Goal: Participate in discussion: Engage in conversation with other users on a specific topic

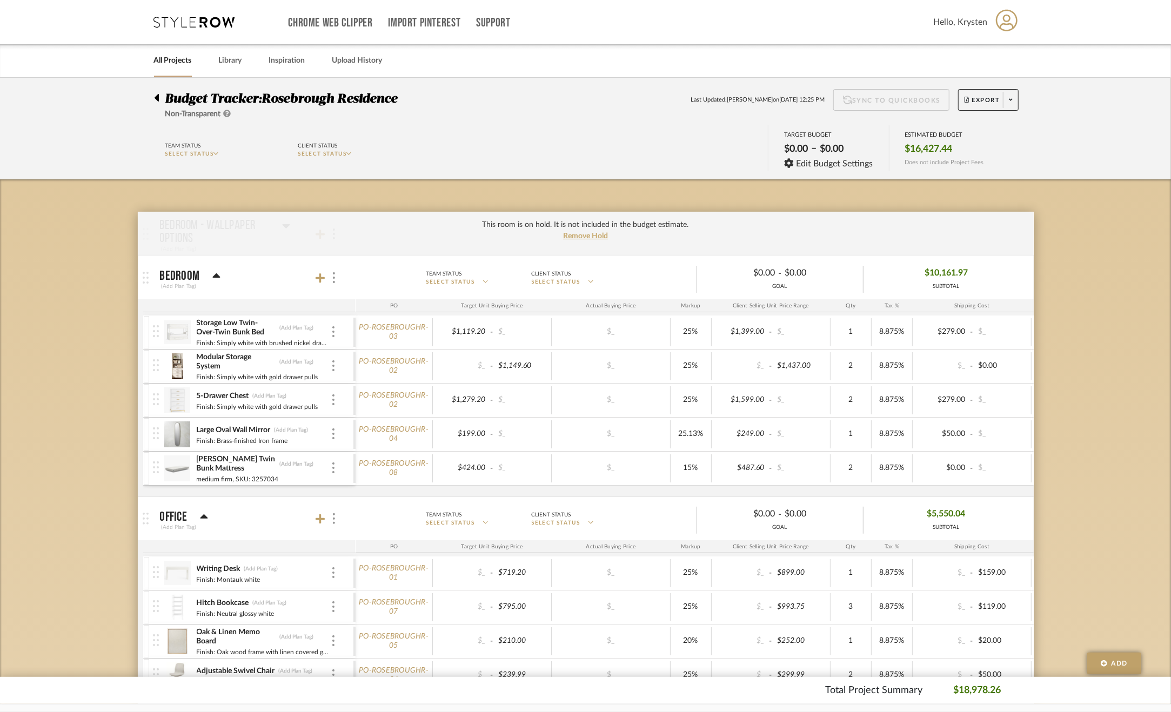
click at [154, 99] on icon at bounding box center [156, 97] width 5 height 13
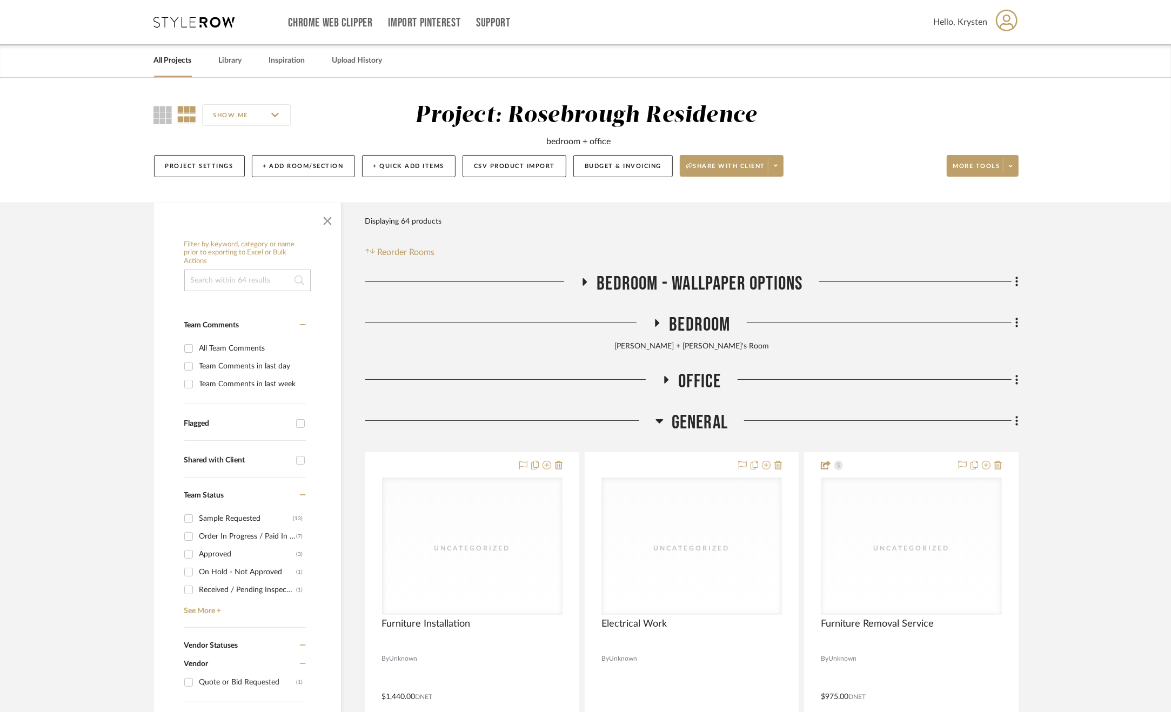
click at [691, 426] on span "General" at bounding box center [700, 422] width 56 height 23
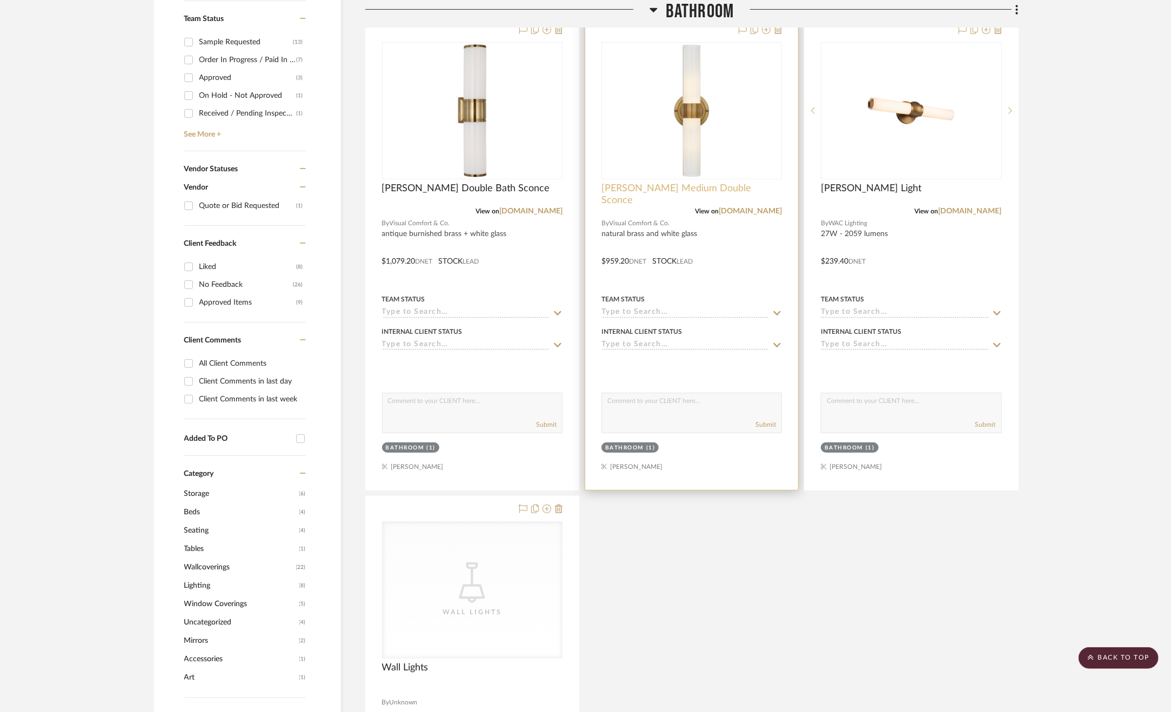
scroll to position [540, 0]
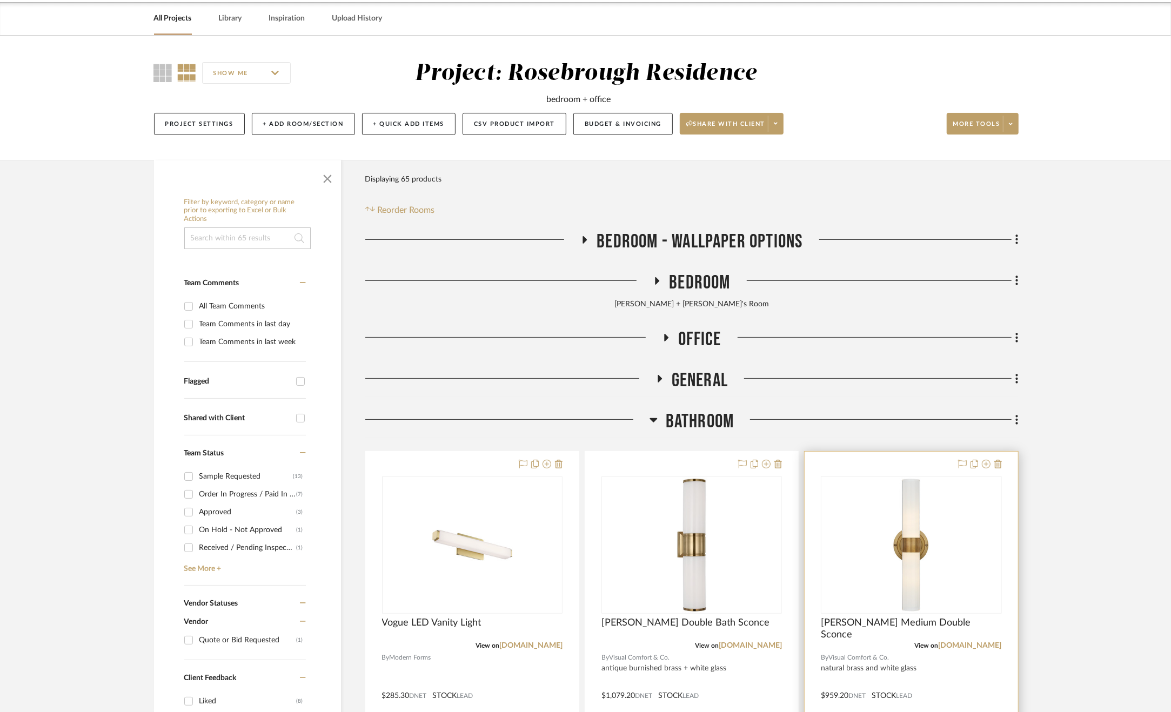
scroll to position [270, 0]
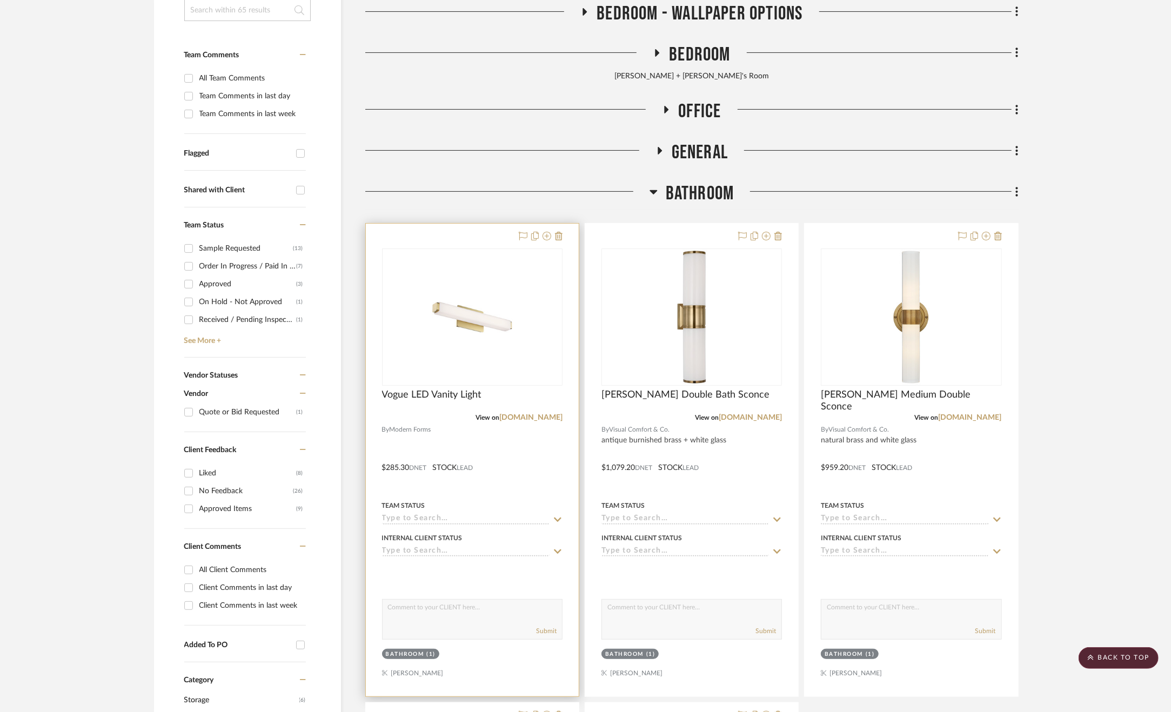
click at [526, 469] on div at bounding box center [472, 460] width 213 height 473
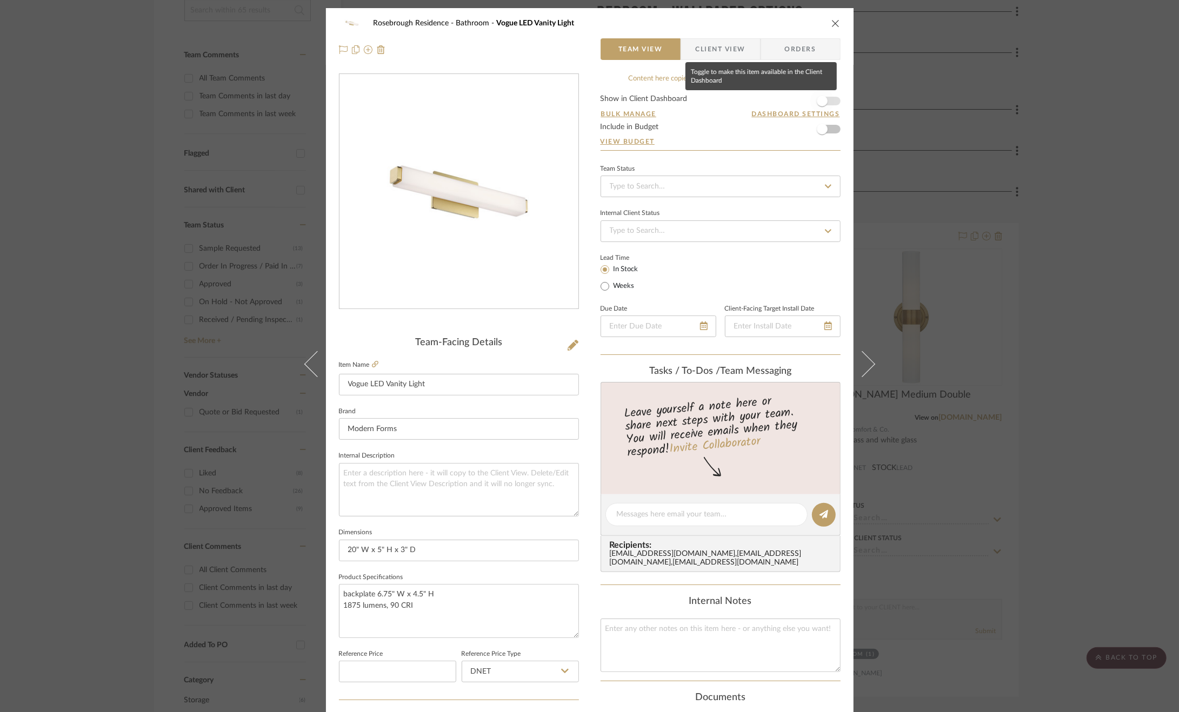
click at [816, 103] on span "button" at bounding box center [821, 101] width 11 height 11
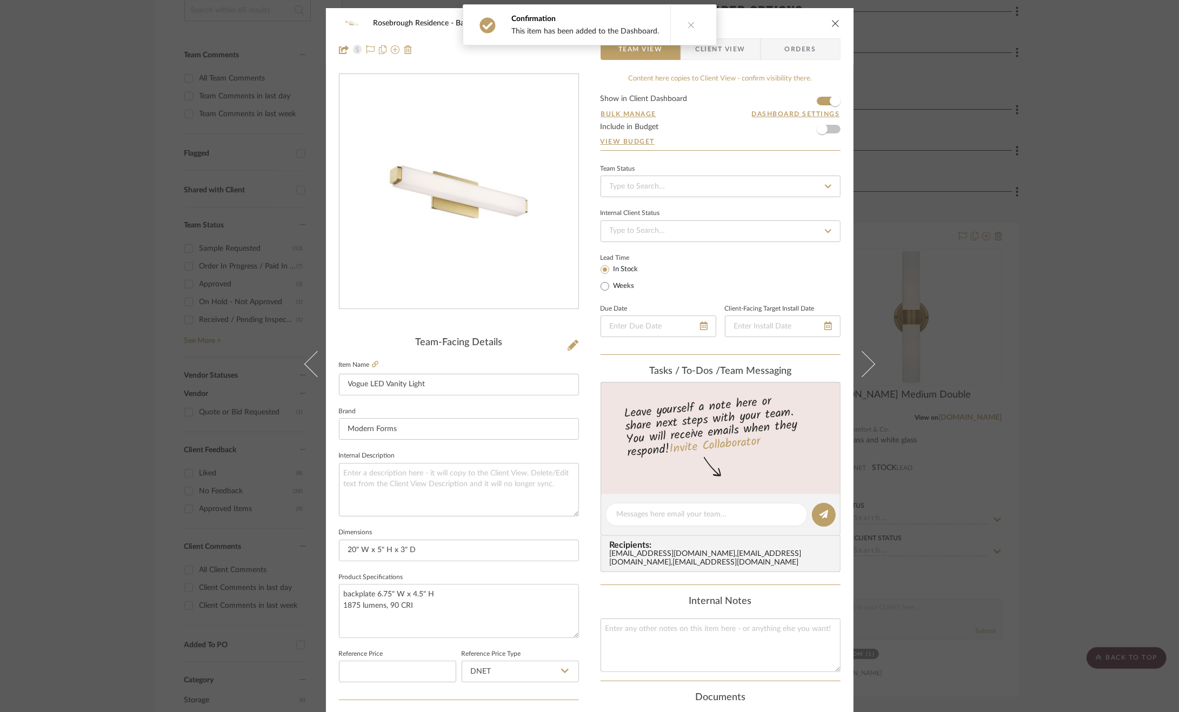
click at [692, 22] on button at bounding box center [691, 25] width 42 height 40
click at [711, 44] on span "Client View" at bounding box center [720, 49] width 50 height 22
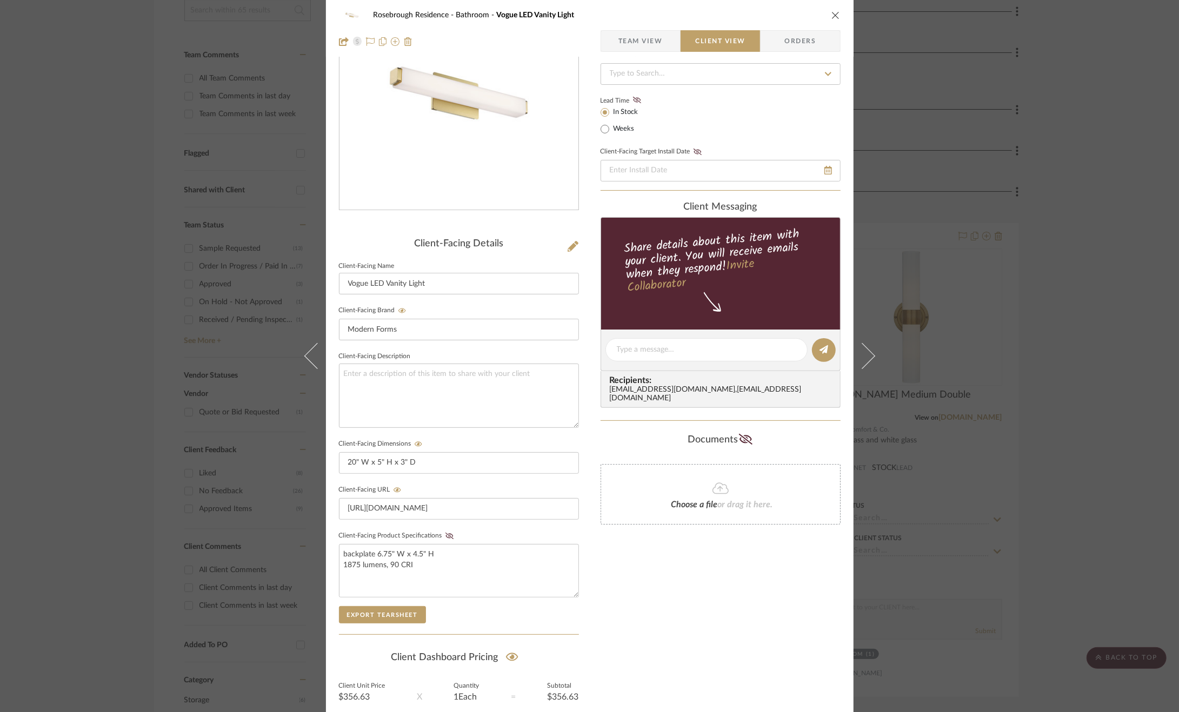
scroll to position [191, 0]
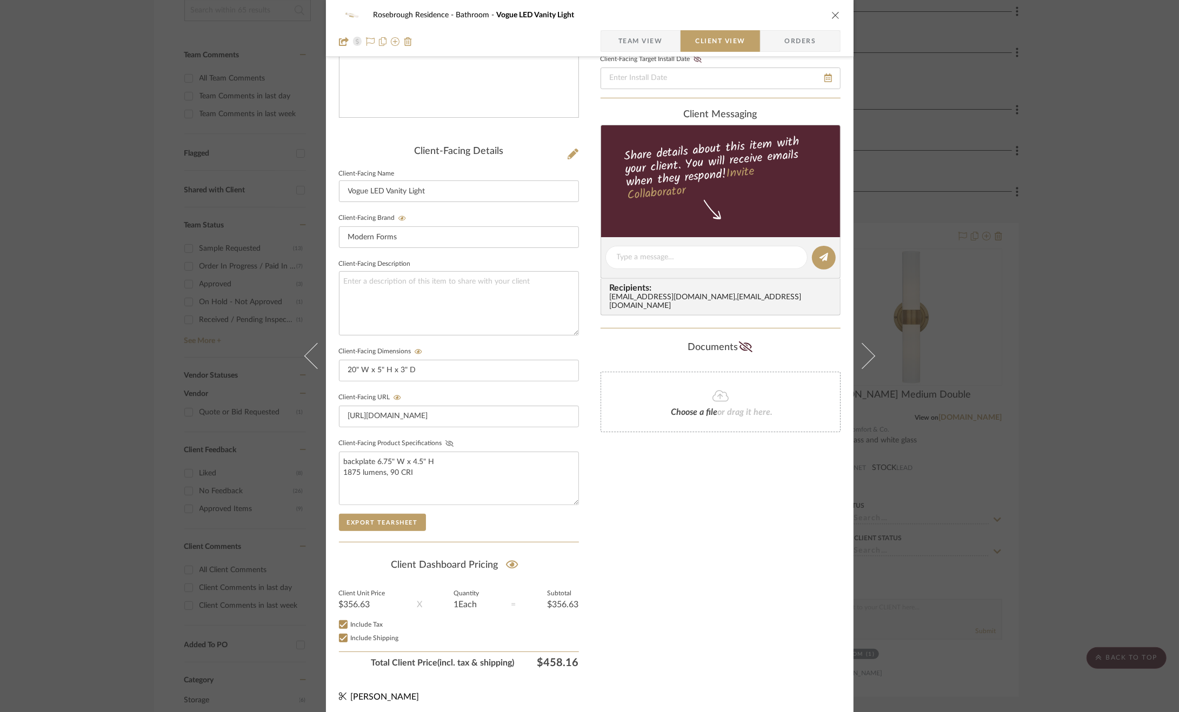
click at [447, 443] on icon at bounding box center [449, 443] width 8 height 6
click at [993, 512] on div "Rosebrough Residence Bathroom Vogue LED Vanity Light Team View Client View Orde…" at bounding box center [589, 356] width 1179 height 712
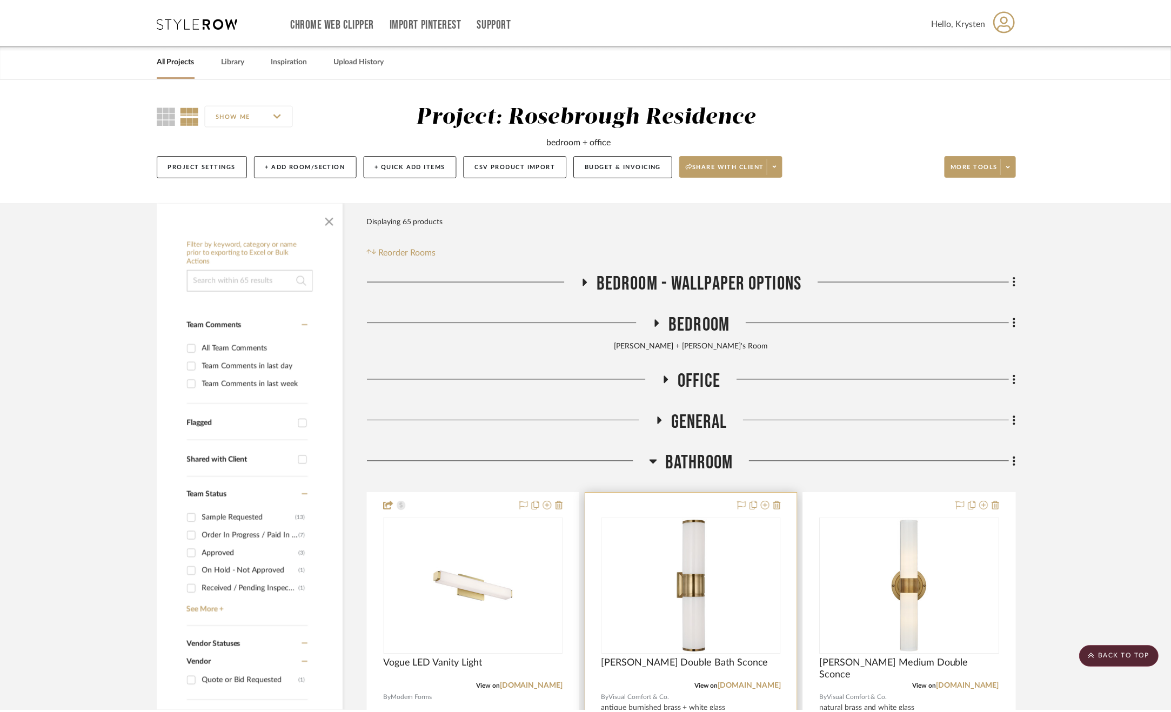
scroll to position [270, 0]
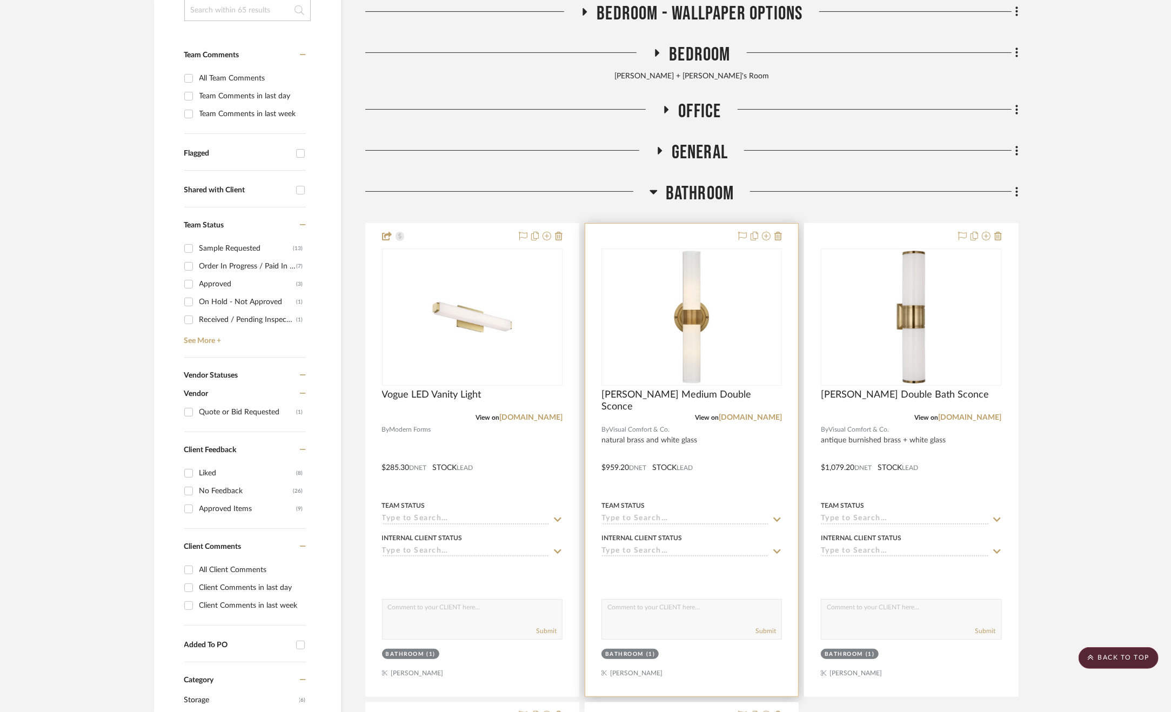
click at [750, 450] on div at bounding box center [691, 460] width 213 height 473
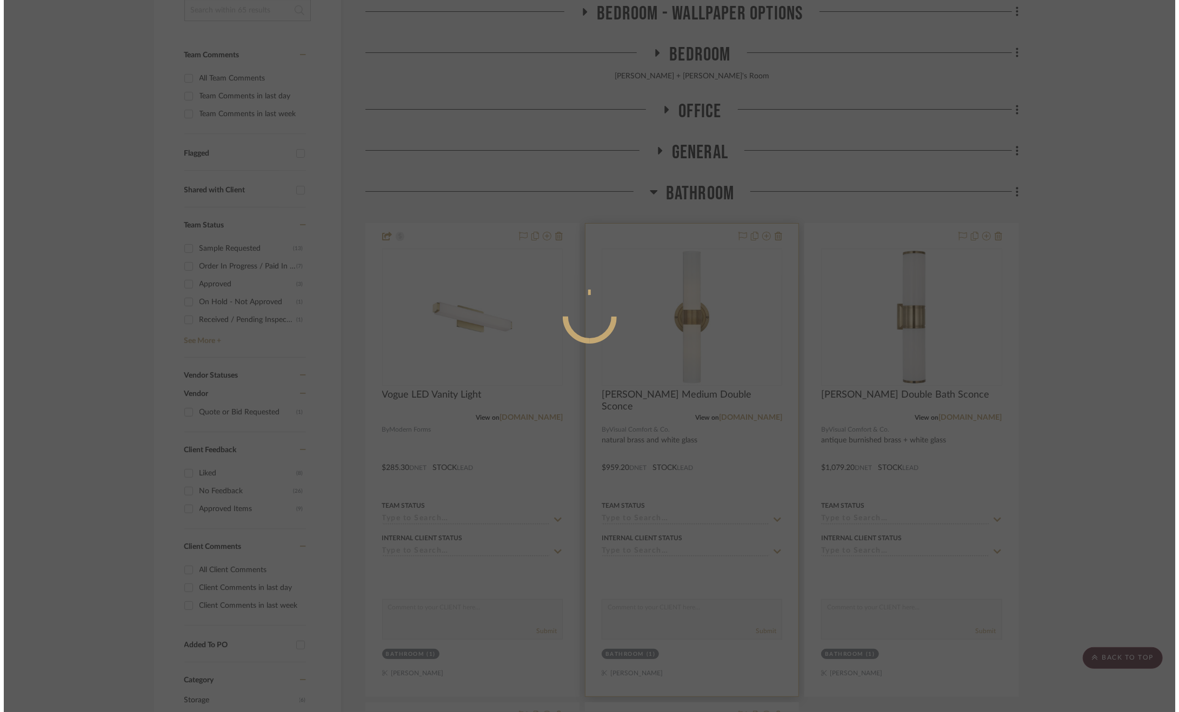
scroll to position [0, 0]
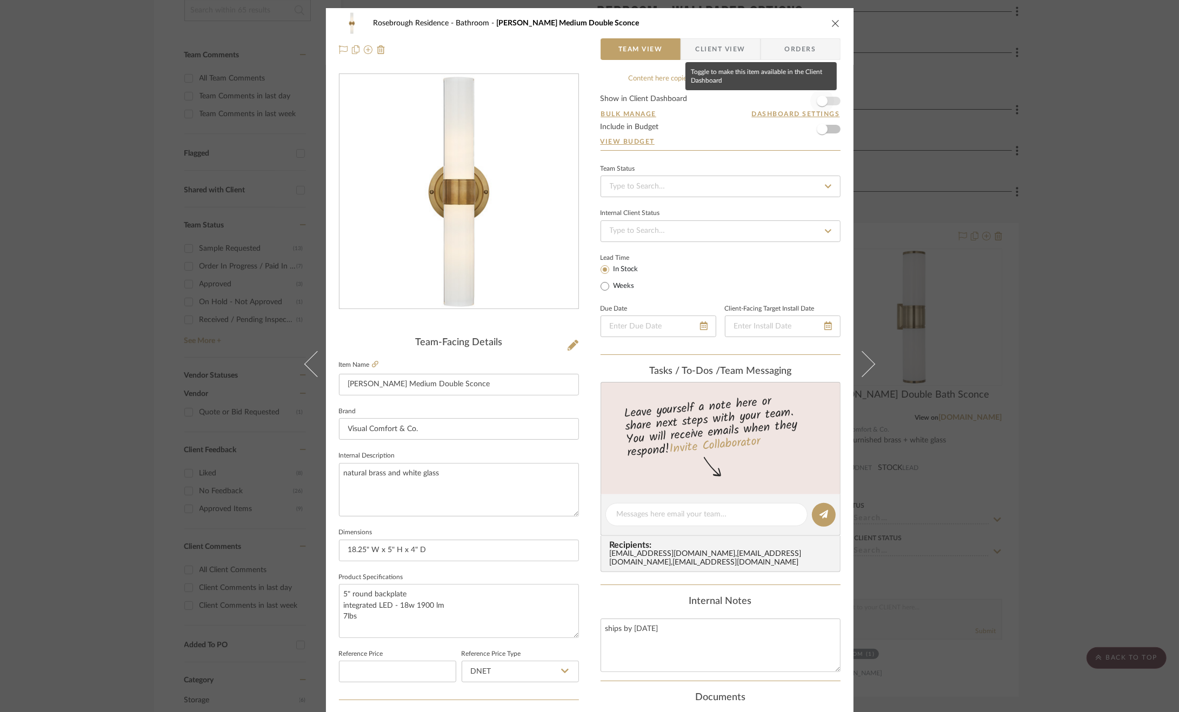
click at [825, 100] on span "button" at bounding box center [822, 101] width 24 height 24
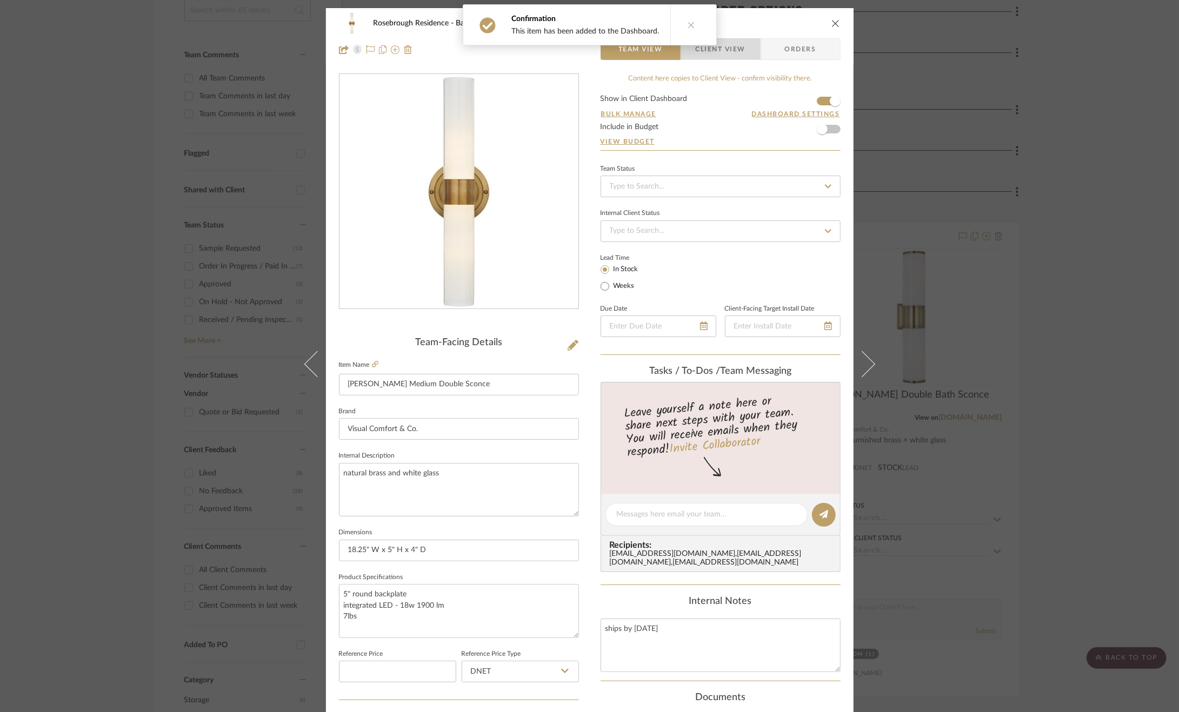
click at [733, 51] on span "Client View" at bounding box center [720, 49] width 50 height 22
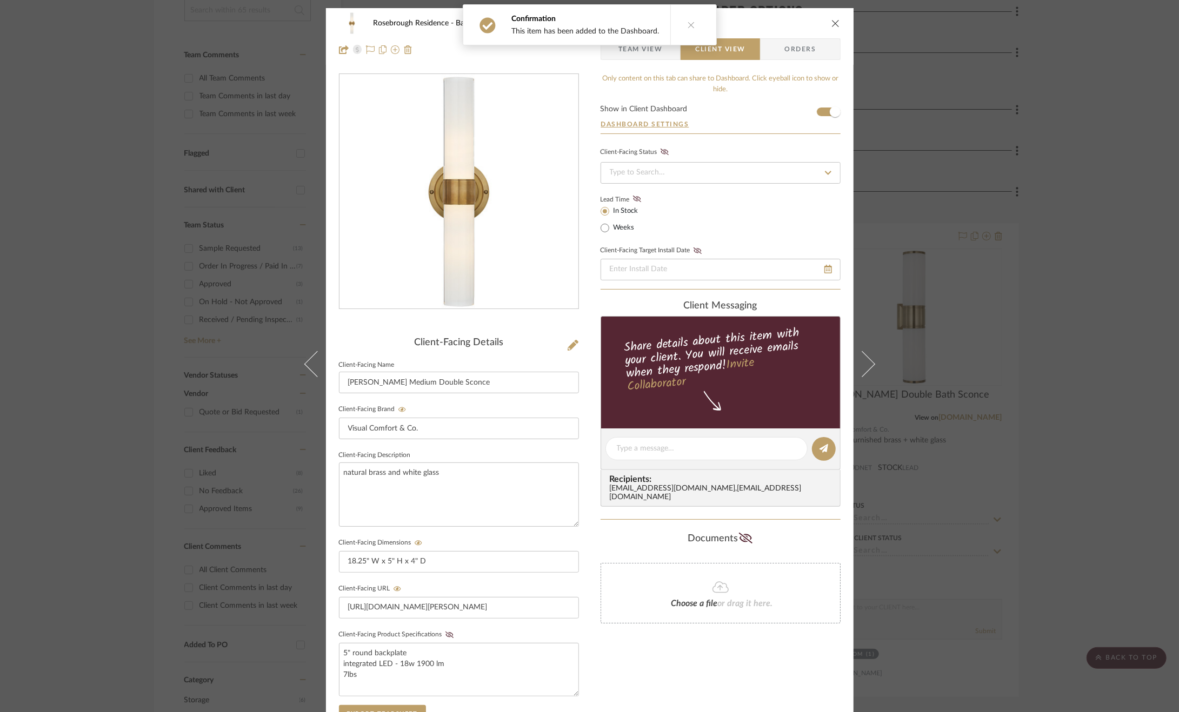
click at [702, 31] on button at bounding box center [691, 25] width 42 height 40
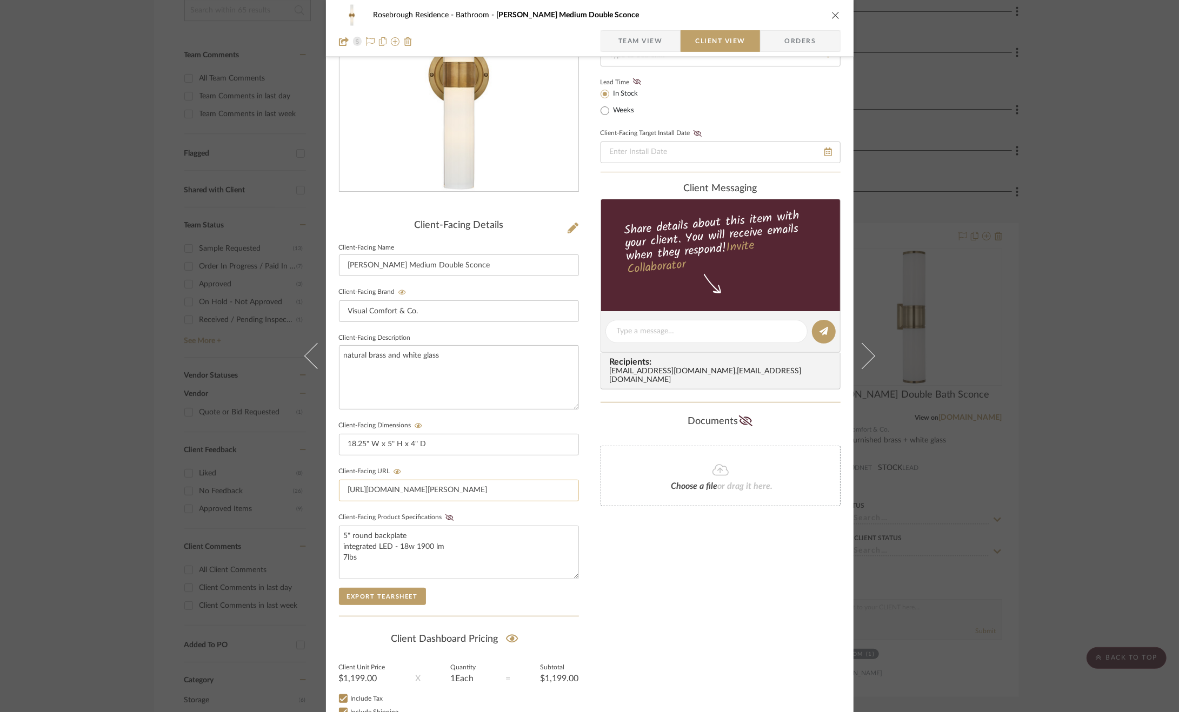
scroll to position [191, 0]
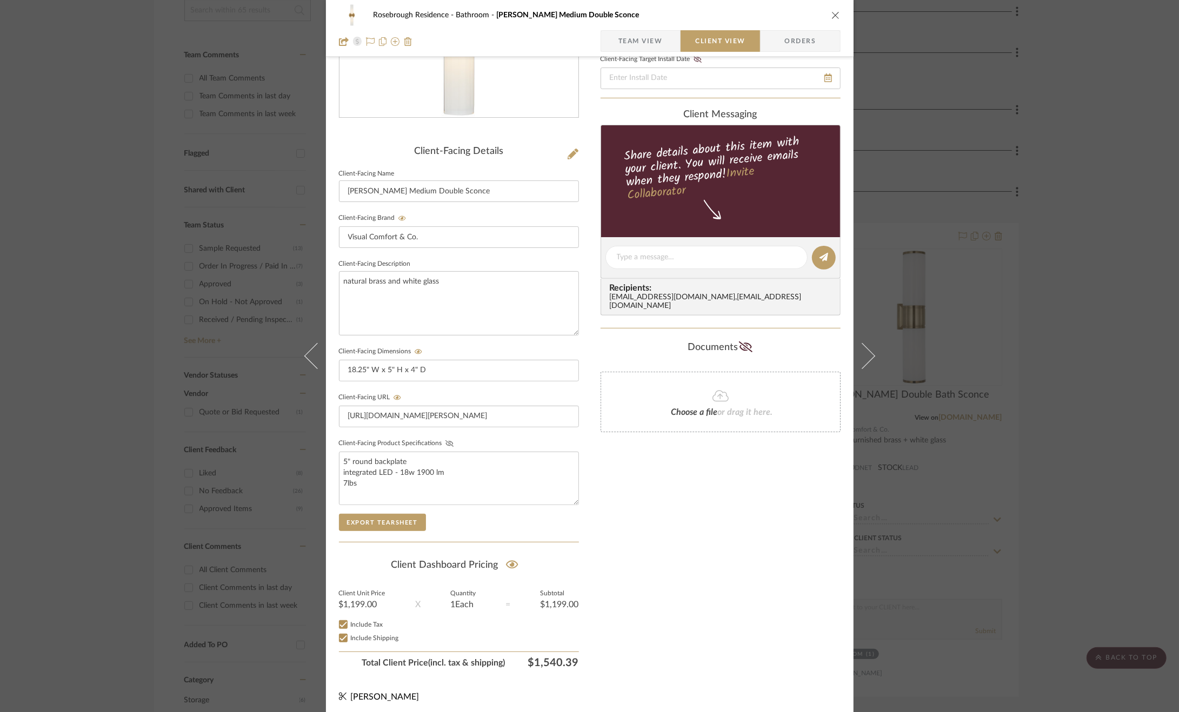
click at [445, 440] on icon at bounding box center [449, 443] width 8 height 6
click at [1065, 496] on div "Rosebrough Residence Bathroom Jones Medium Double Sconce Team View Client View …" at bounding box center [589, 356] width 1179 height 712
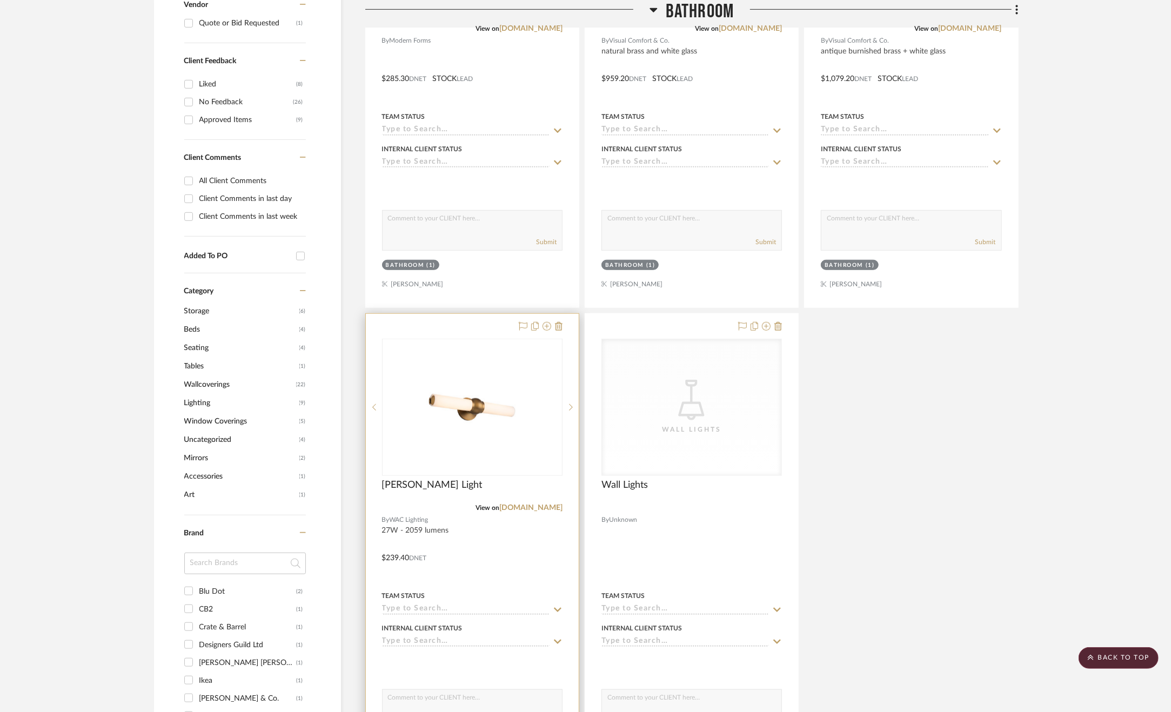
scroll to position [757, 0]
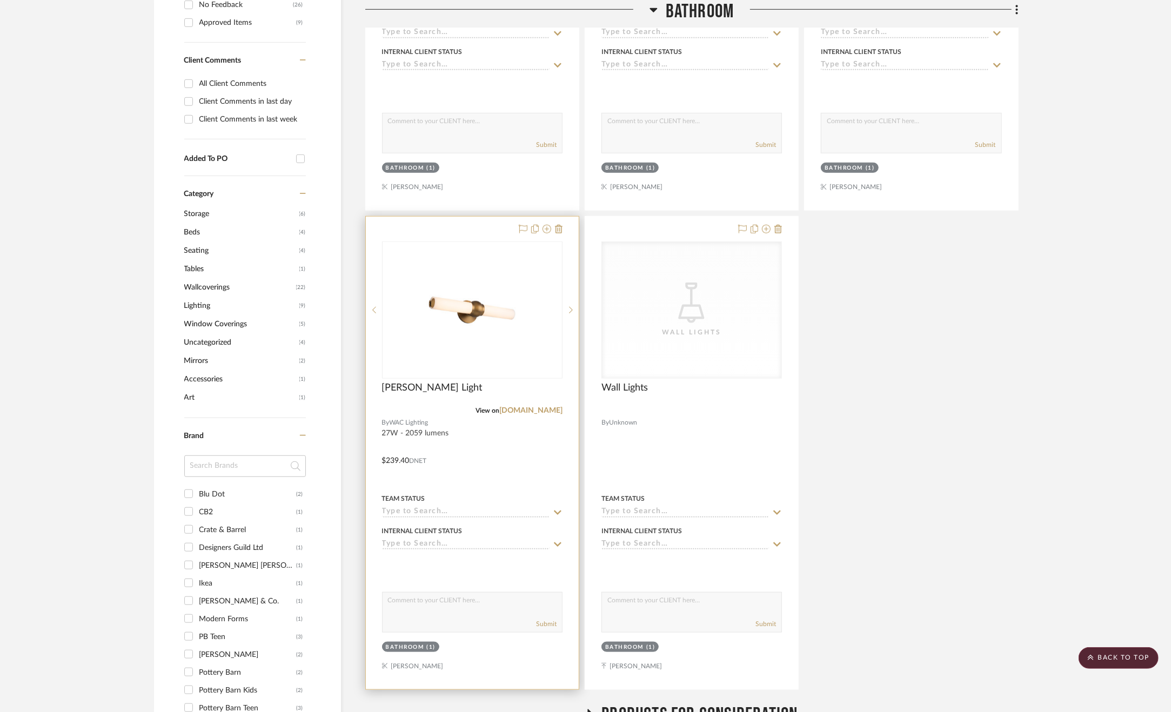
click at [538, 476] on div at bounding box center [472, 453] width 213 height 473
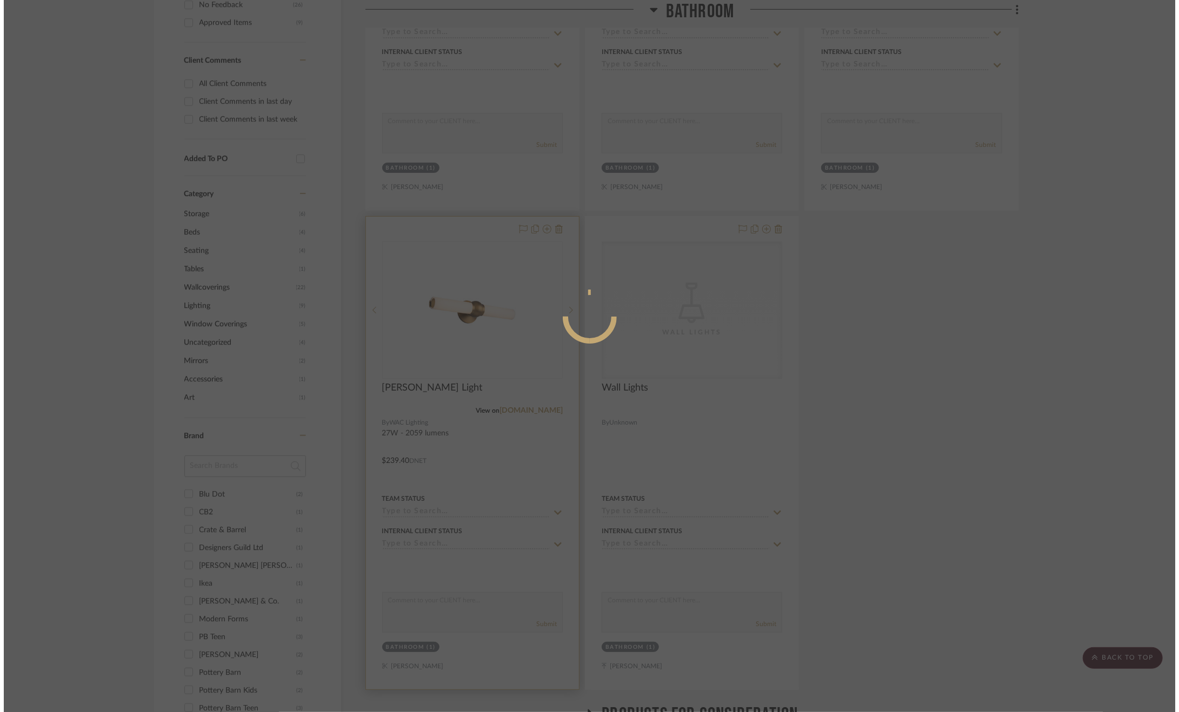
scroll to position [0, 0]
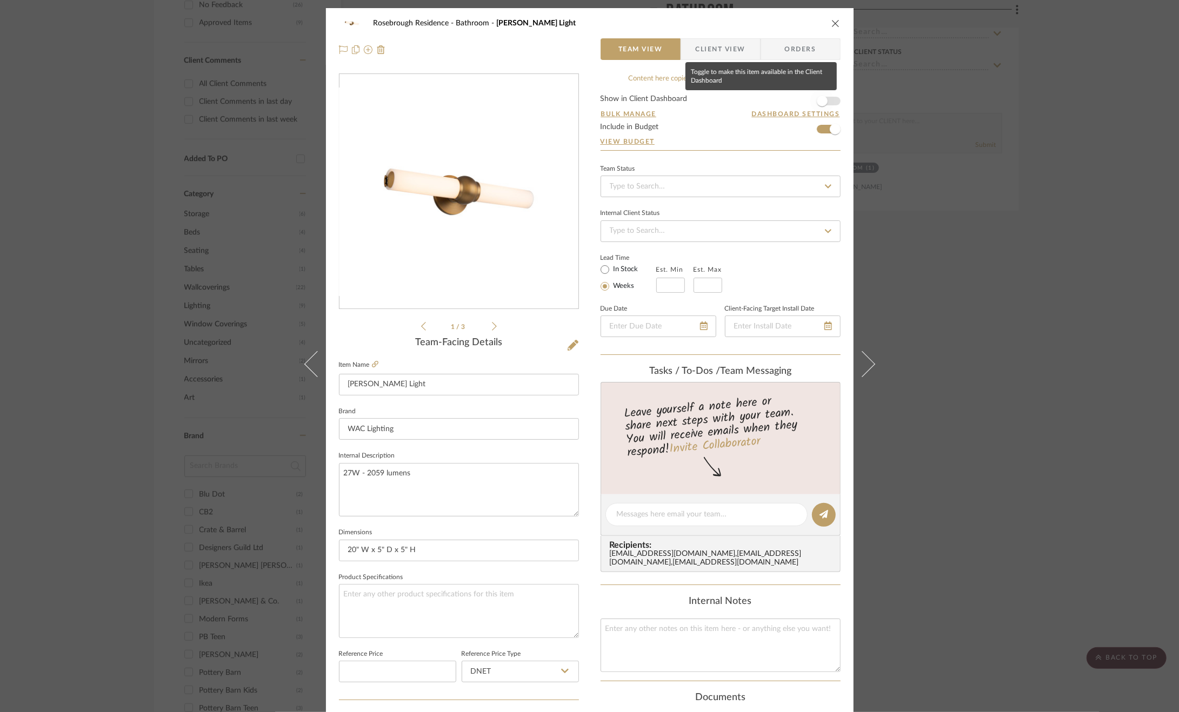
click at [826, 100] on span "button" at bounding box center [822, 101] width 24 height 24
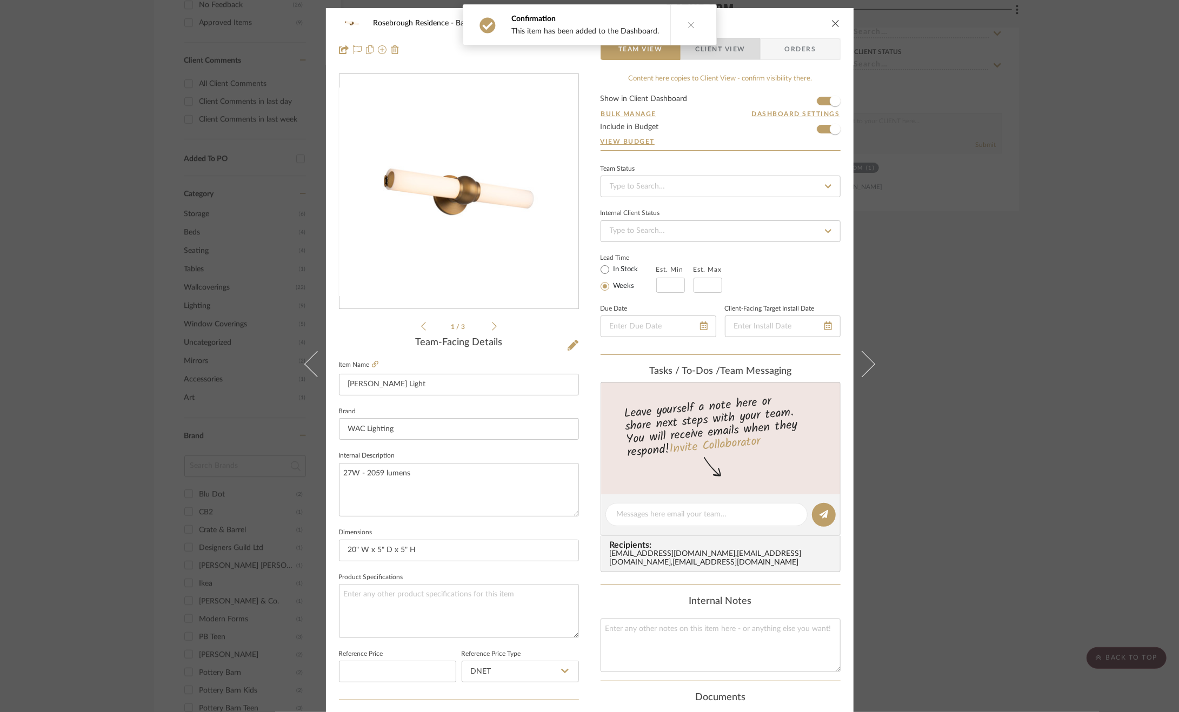
click at [746, 56] on span "Client View" at bounding box center [720, 49] width 79 height 22
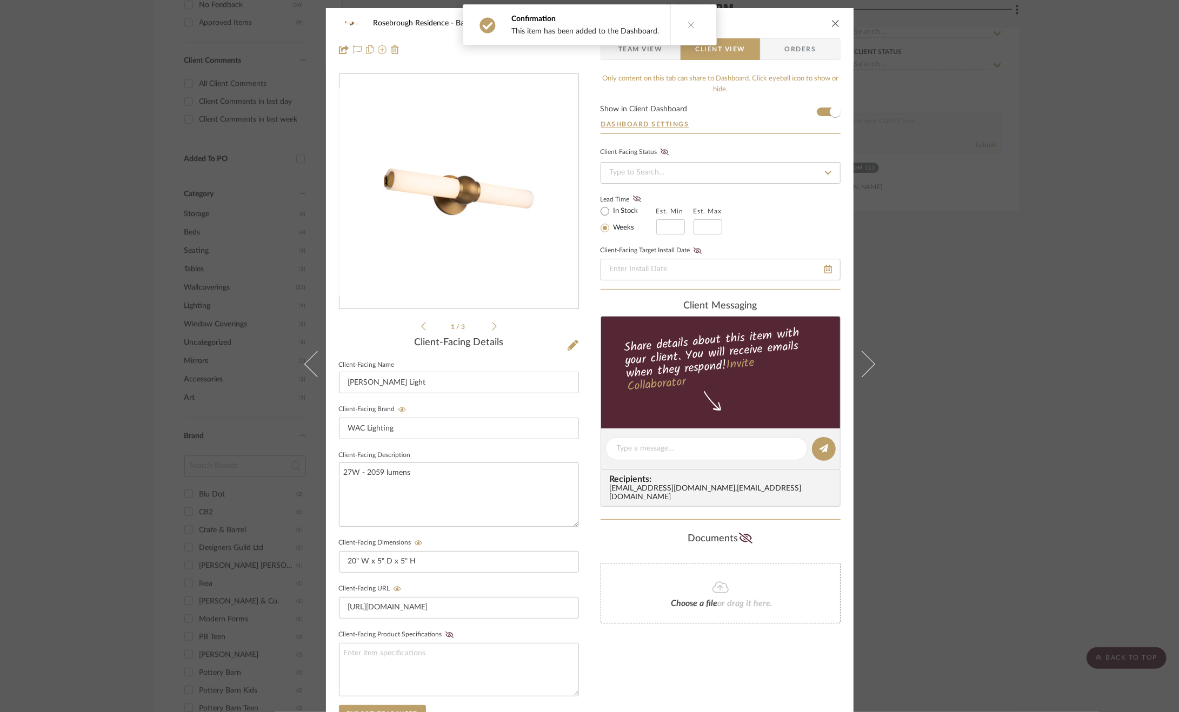
click at [674, 30] on button at bounding box center [691, 25] width 42 height 40
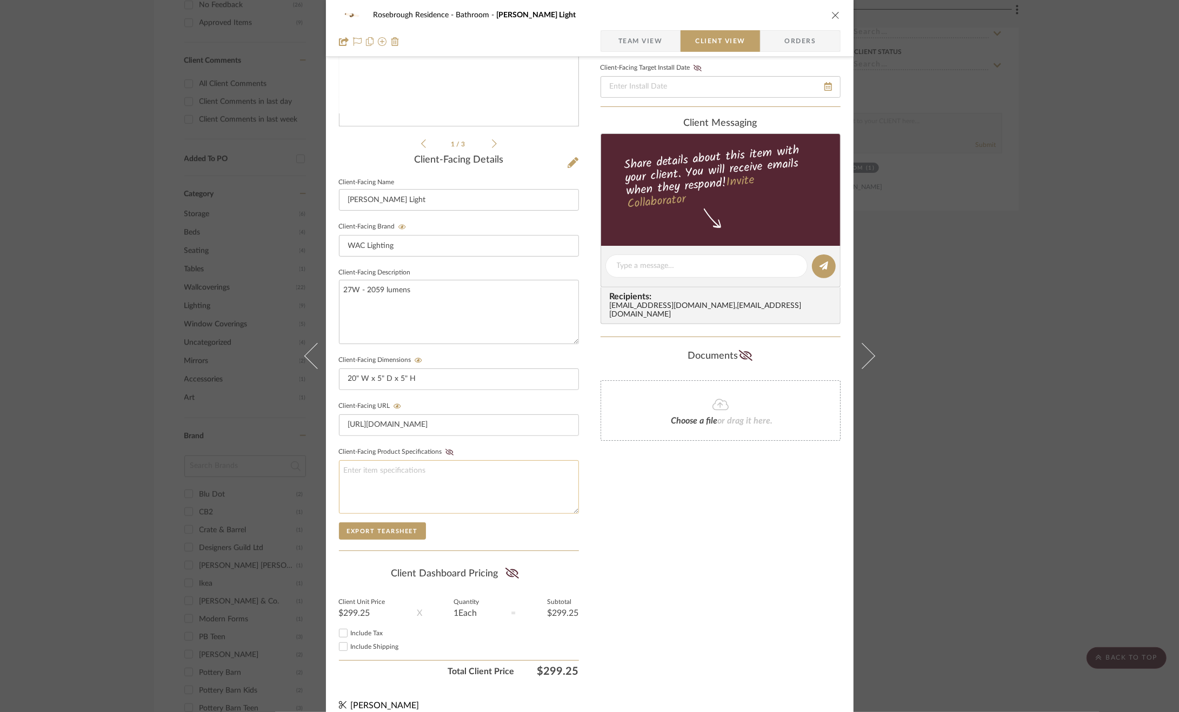
scroll to position [191, 0]
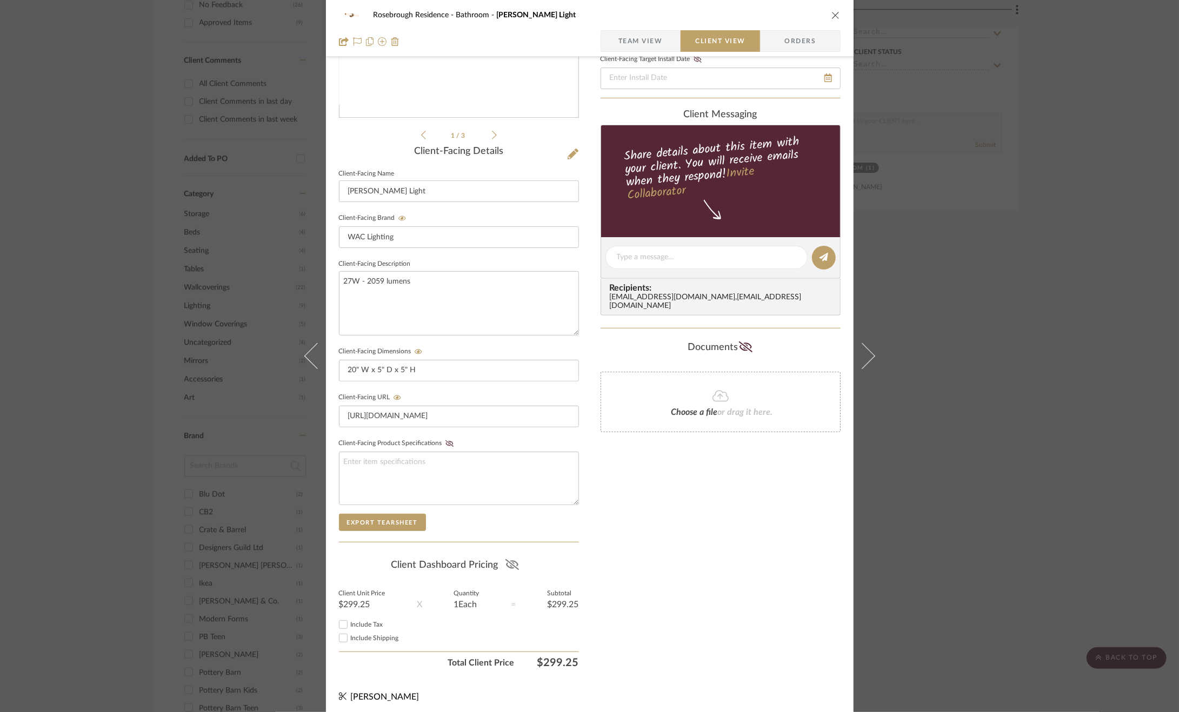
click at [513, 563] on icon at bounding box center [512, 564] width 14 height 11
click at [360, 621] on span "Include Tax" at bounding box center [367, 624] width 32 height 6
click at [350, 620] on input "Include Tax" at bounding box center [343, 624] width 13 height 13
checkbox input "true"
click at [359, 635] on span "Include Shipping" at bounding box center [375, 638] width 48 height 6
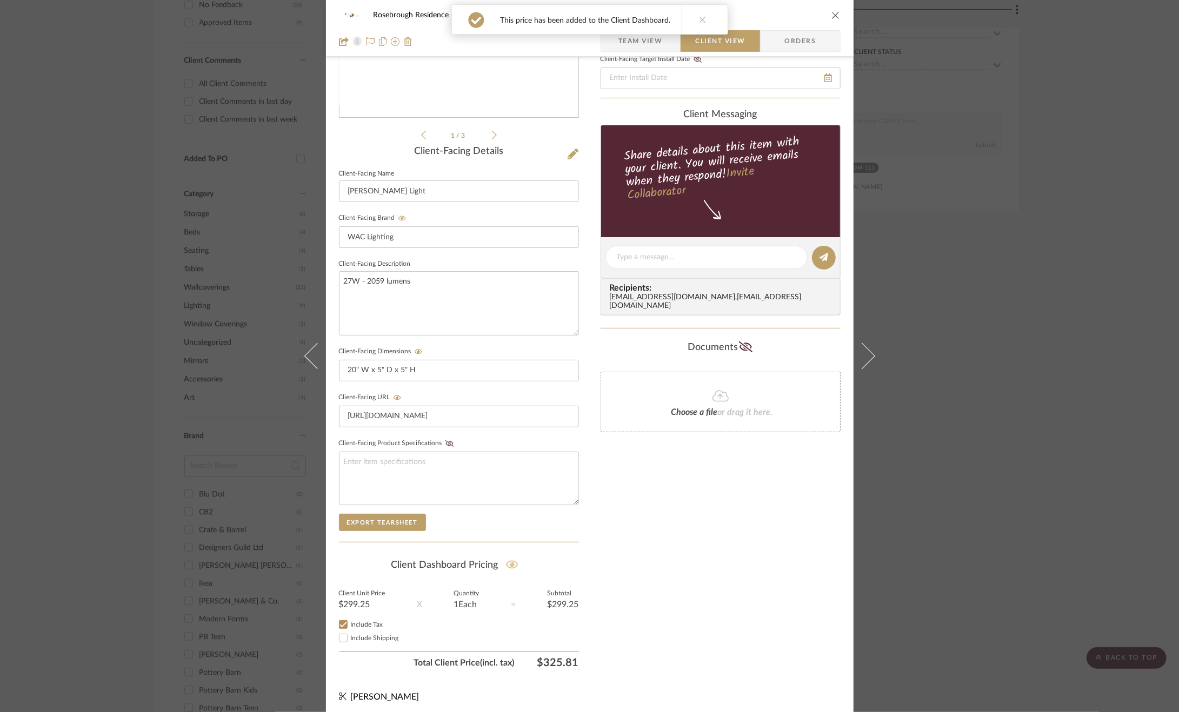
click at [350, 632] on input "Include Shipping" at bounding box center [343, 638] width 13 height 13
checkbox input "true"
click at [943, 560] on div "Rosebrough Residence Bathroom Juliet Vanity Light Team View Client View Orders …" at bounding box center [589, 356] width 1179 height 712
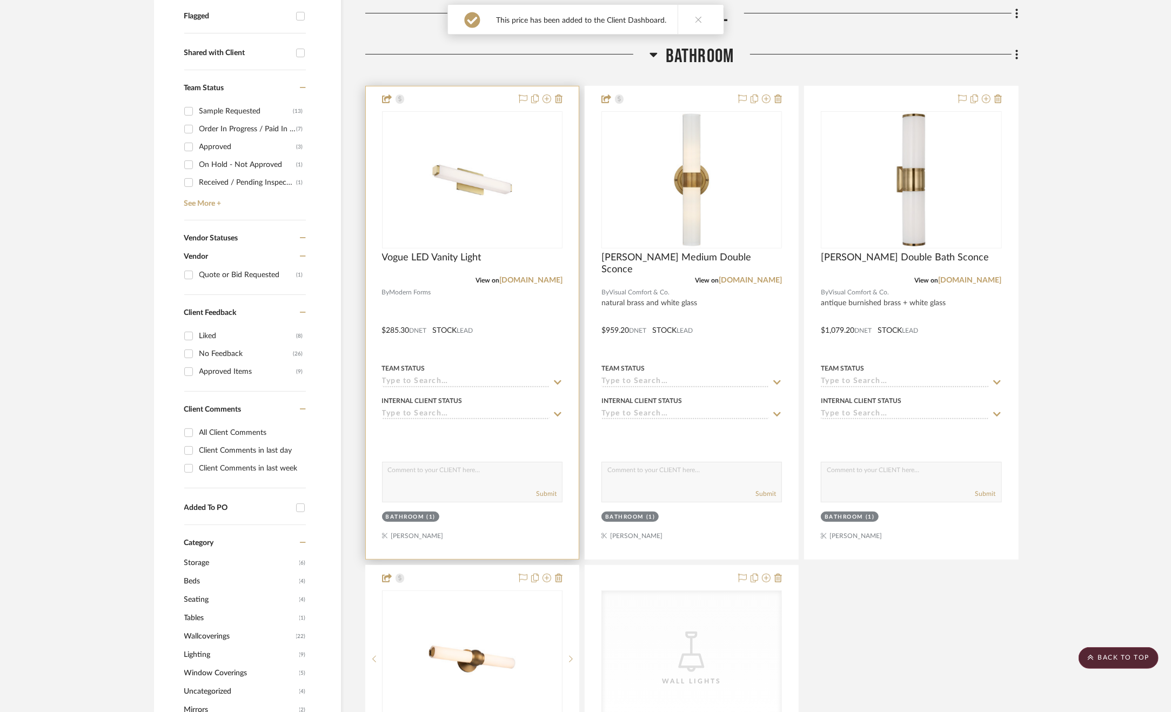
scroll to position [324, 0]
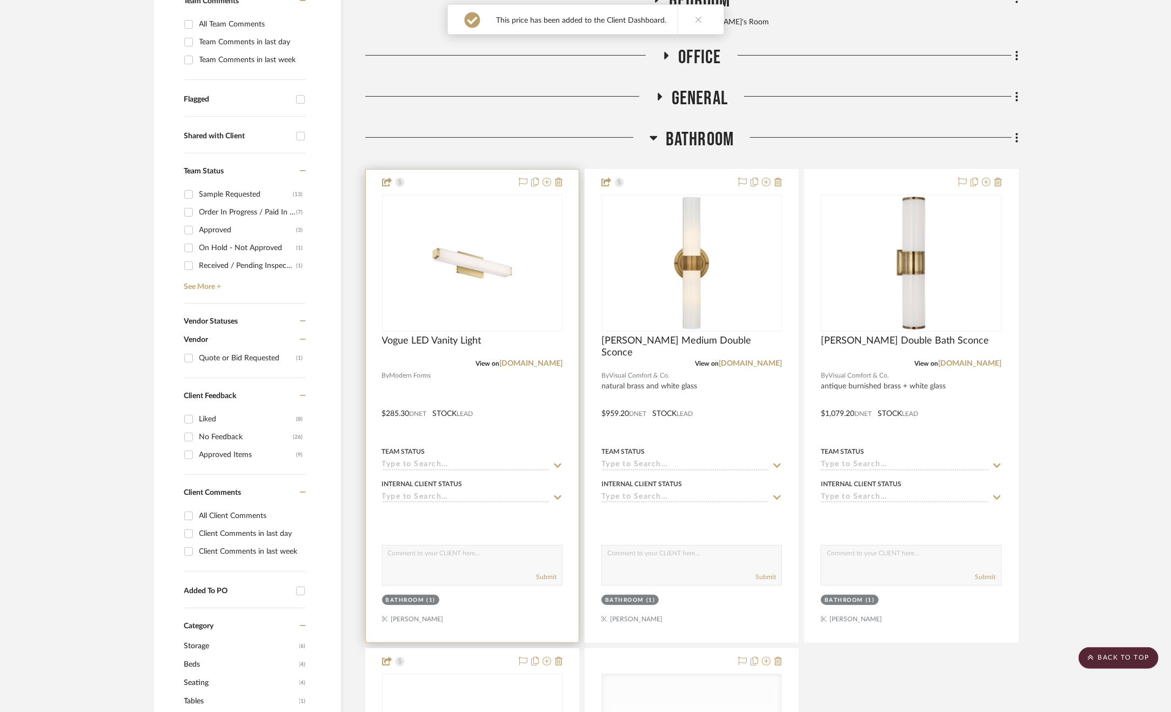
click at [533, 425] on div at bounding box center [472, 406] width 213 height 473
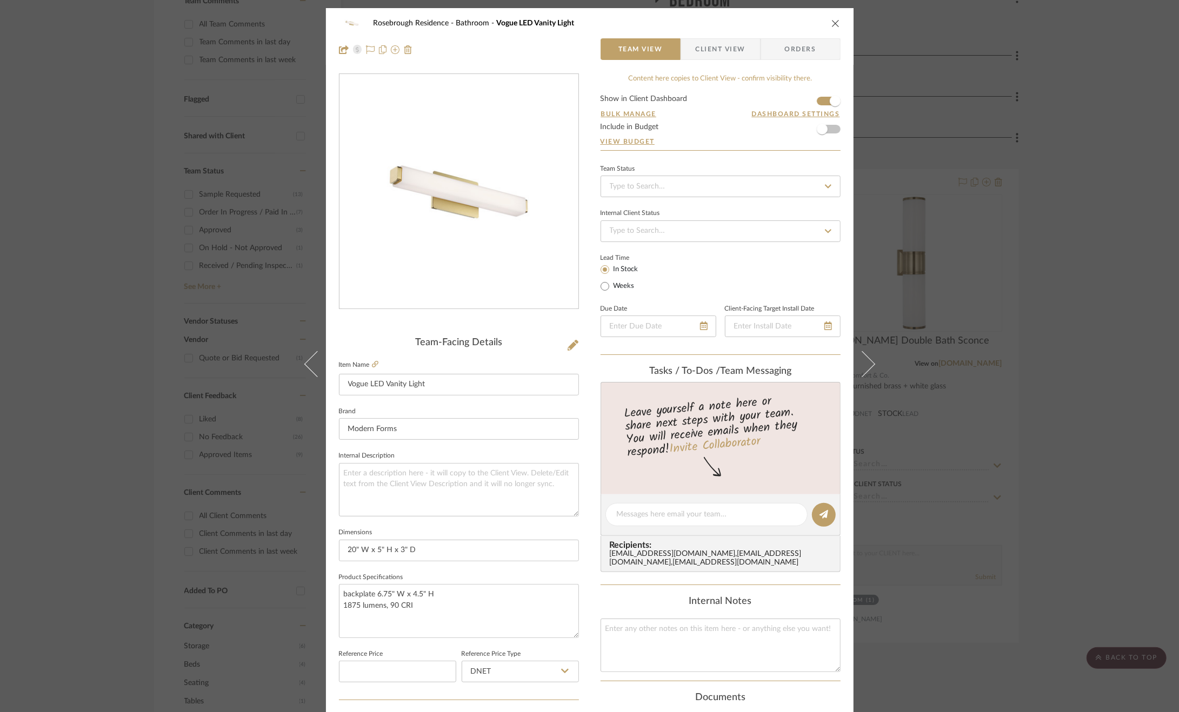
click at [714, 47] on span "Client View" at bounding box center [720, 49] width 50 height 22
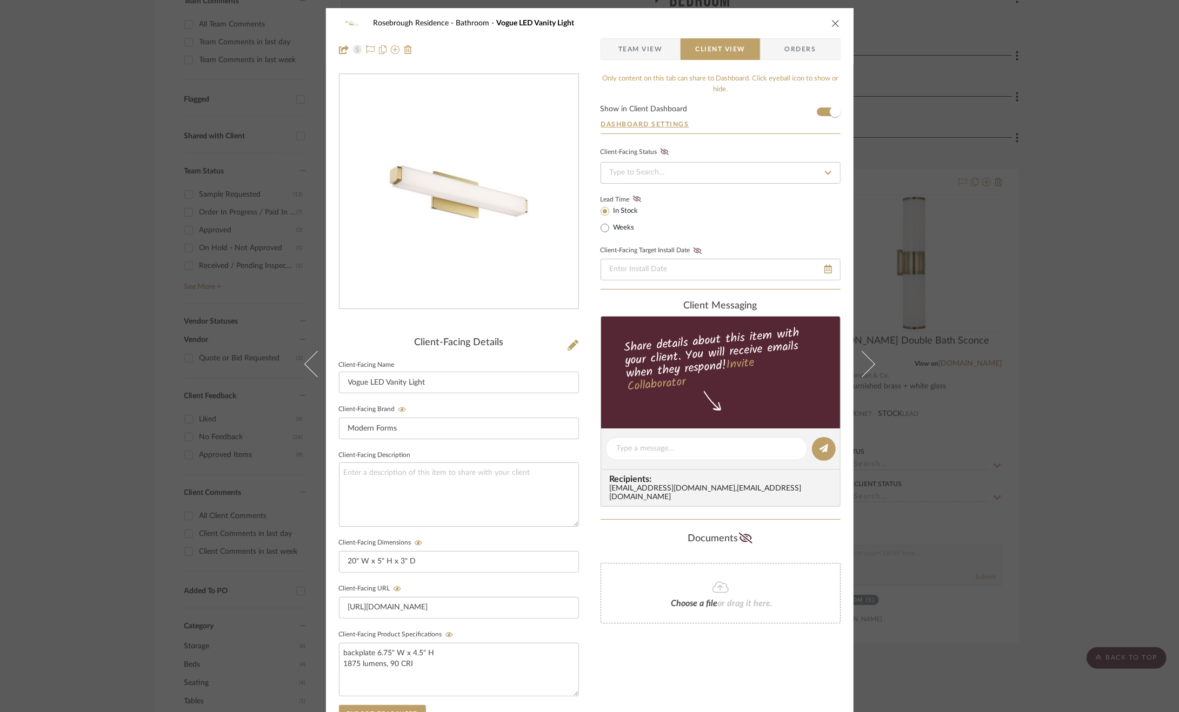
click at [666, 434] on editor-of-message at bounding box center [720, 450] width 240 height 42
click at [645, 452] on textarea at bounding box center [706, 448] width 179 height 11
type textarea "A few options for the bathroom vanity light have been added."
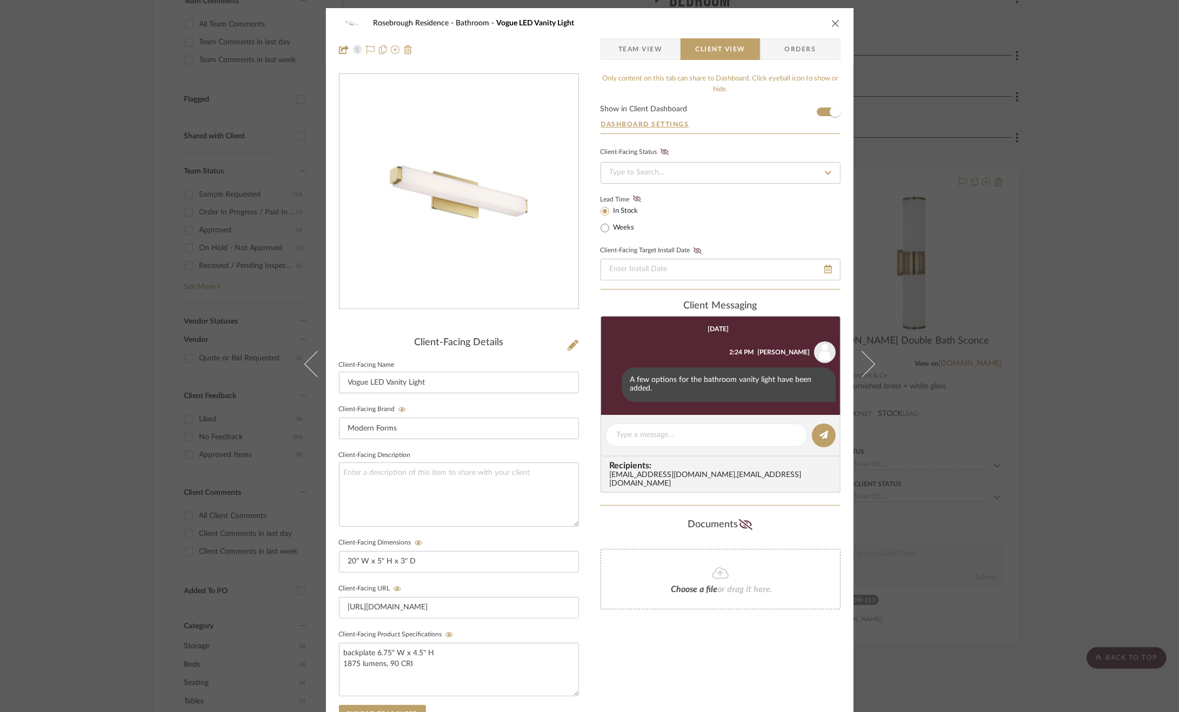
click at [1128, 238] on div "Rosebrough Residence Bathroom Vogue LED Vanity Light Team View Client View Orde…" at bounding box center [589, 356] width 1179 height 712
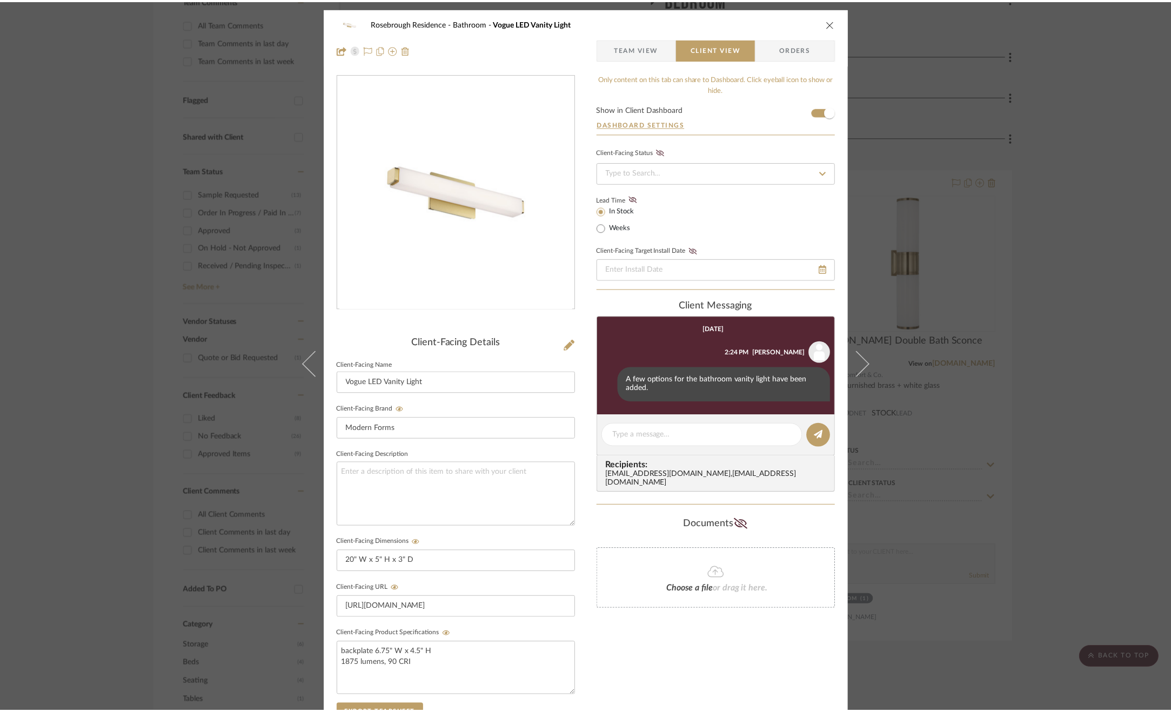
scroll to position [324, 0]
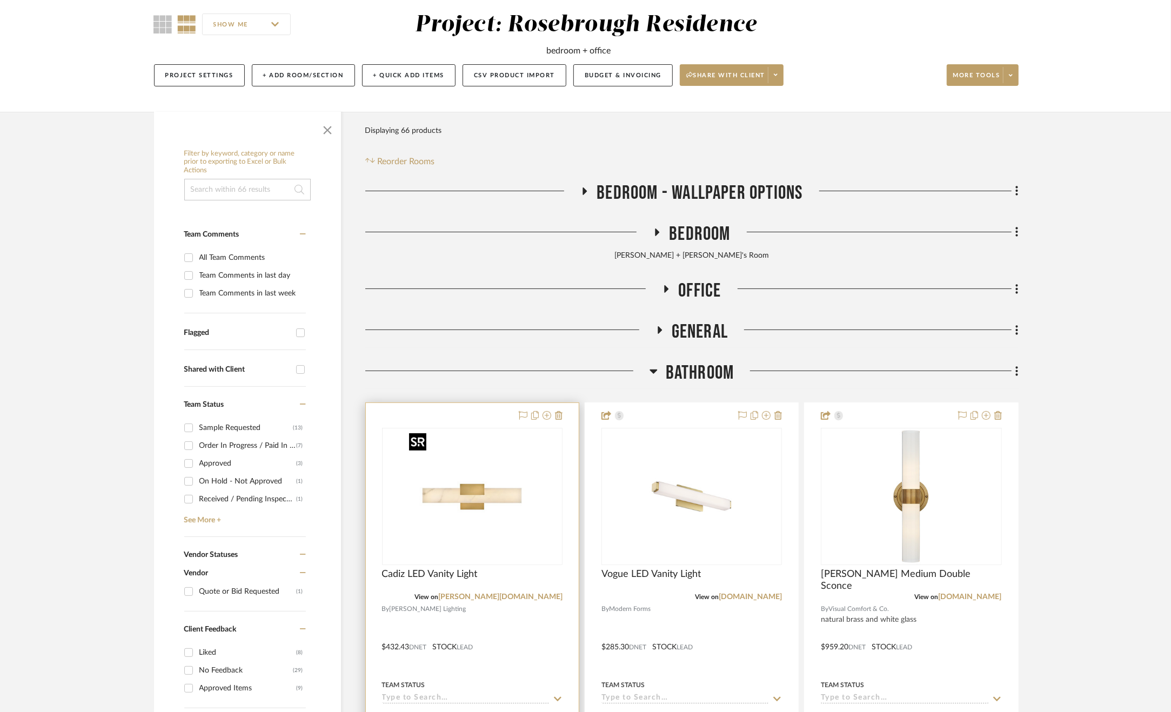
scroll to position [162, 0]
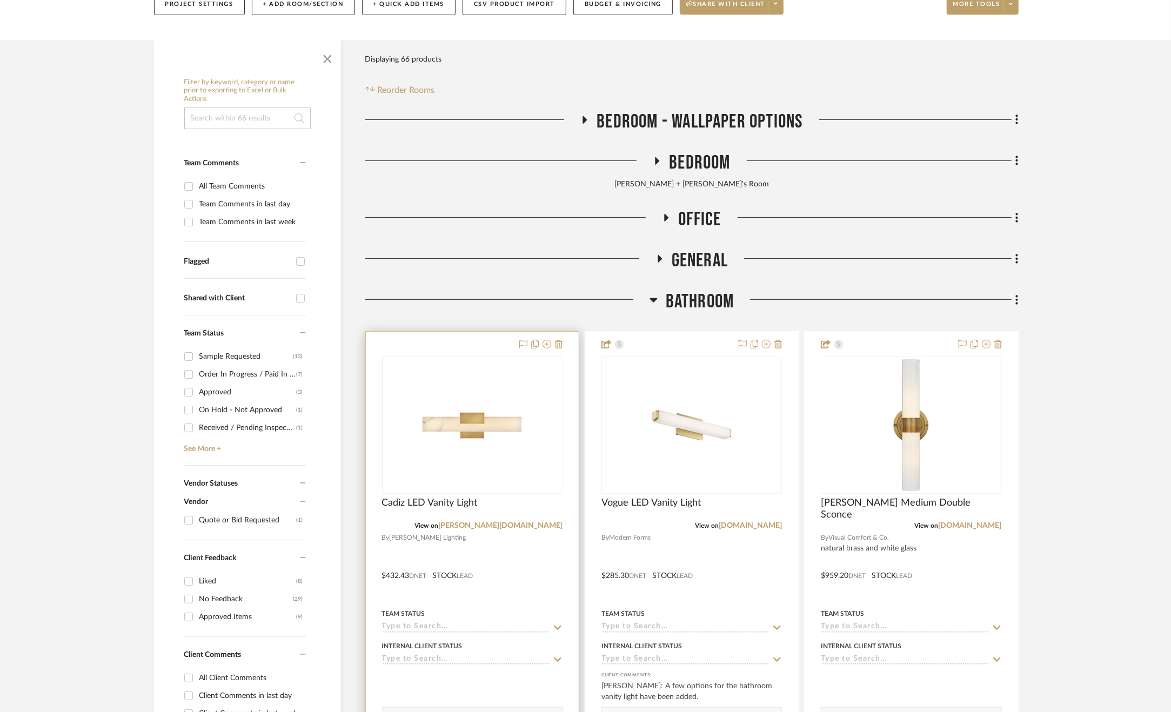
click at [524, 584] on div at bounding box center [472, 568] width 213 height 473
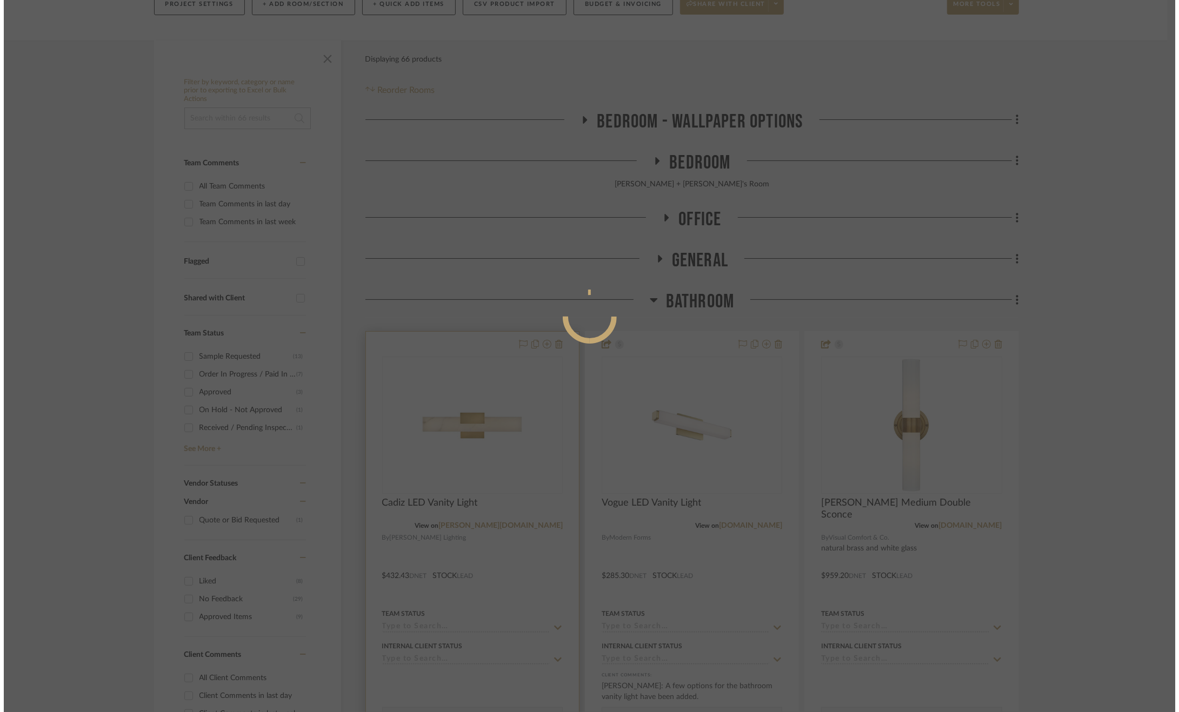
scroll to position [0, 0]
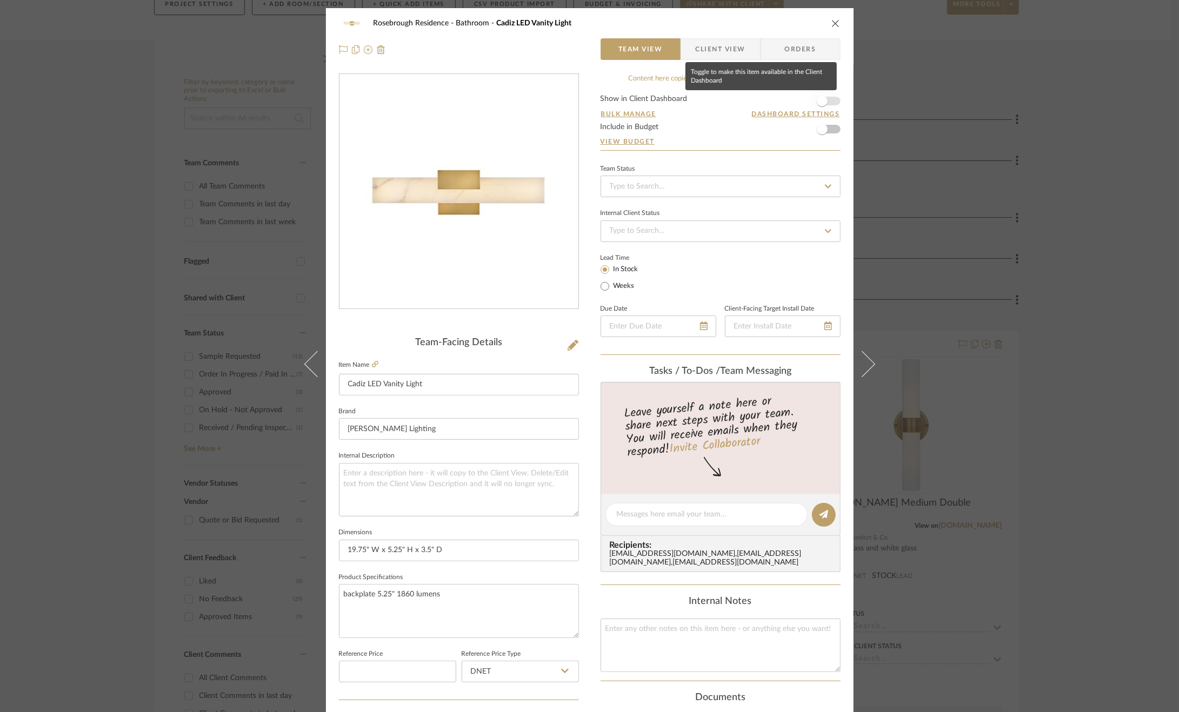
click at [816, 98] on span "button" at bounding box center [821, 101] width 11 height 11
click at [738, 51] on span "Client View" at bounding box center [720, 49] width 50 height 22
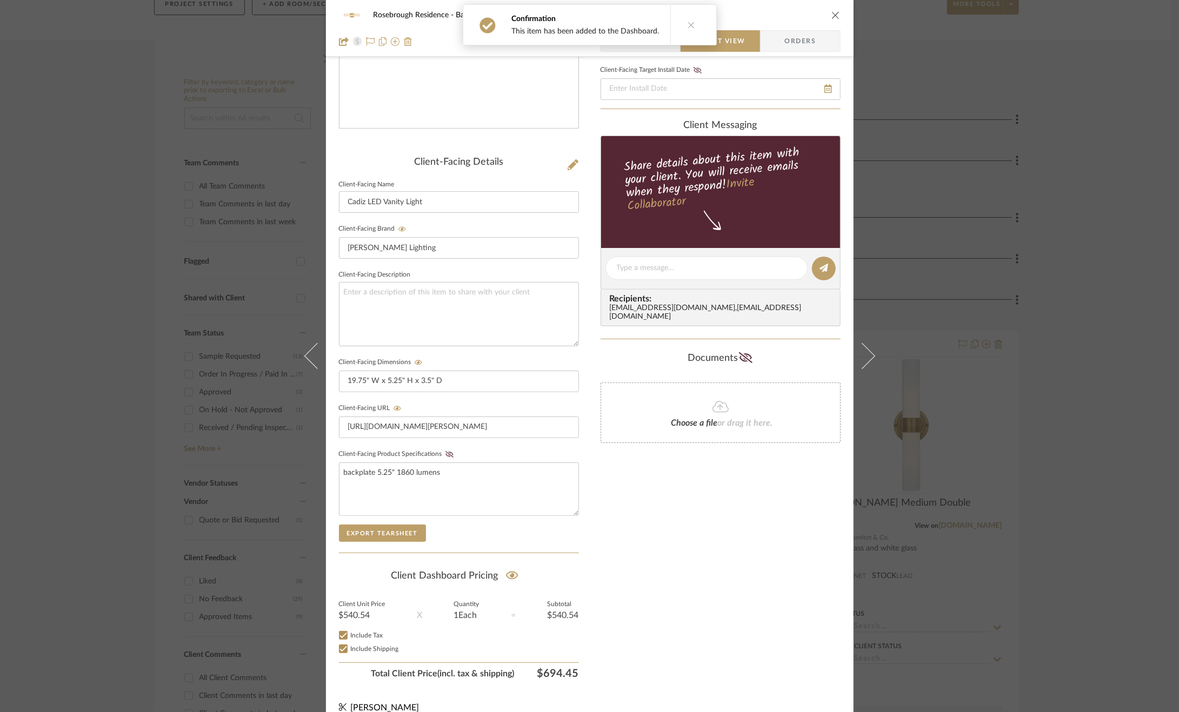
scroll to position [191, 0]
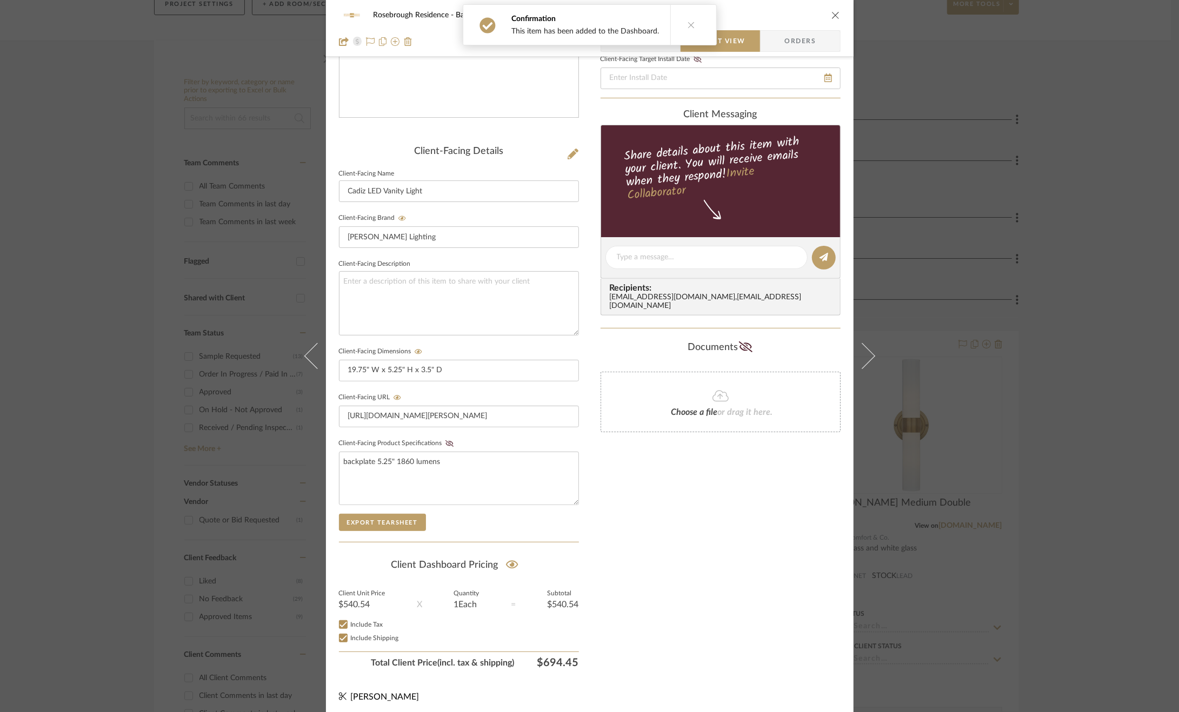
click at [1008, 567] on div "Rosebrough Residence Bathroom Cadiz LED Vanity Light Team View Client View Orde…" at bounding box center [589, 356] width 1179 height 712
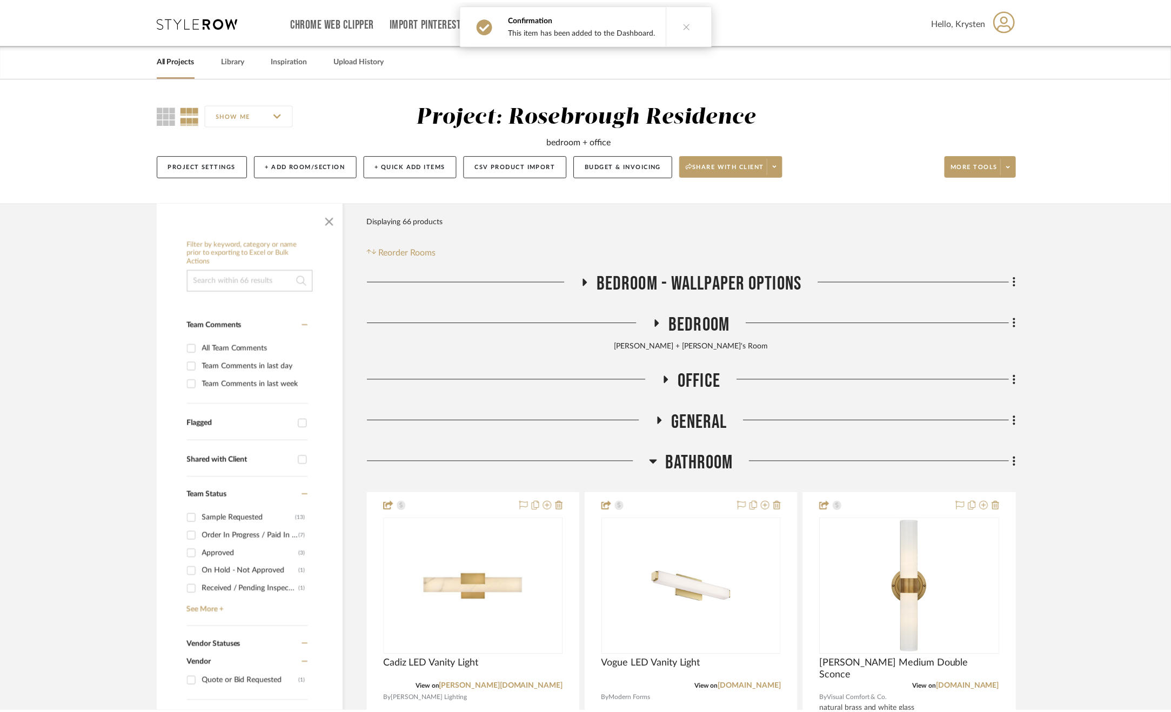
scroll to position [162, 0]
